Goal: Find specific page/section: Find specific page/section

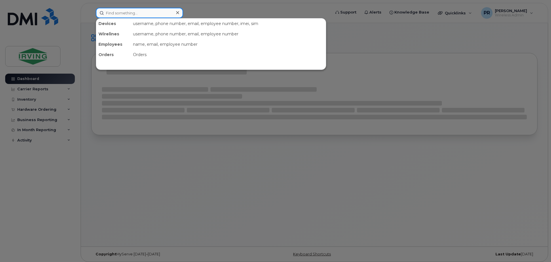
click at [126, 13] on input at bounding box center [139, 13] width 87 height 10
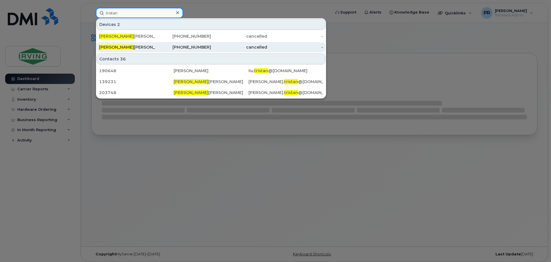
type input "tristan"
click at [127, 46] on div "Tristan Aguinaga" at bounding box center [127, 47] width 56 height 6
